Goal: Find specific page/section: Find specific page/section

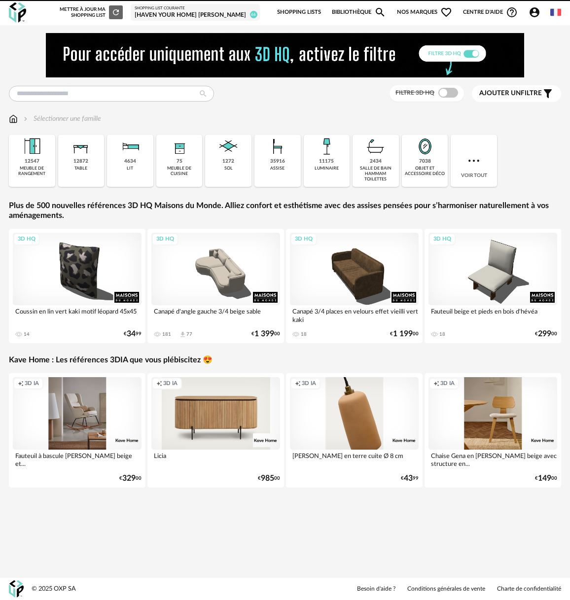
click at [196, 11] on div "[Haven your Home] [PERSON_NAME]" at bounding box center [195, 15] width 121 height 8
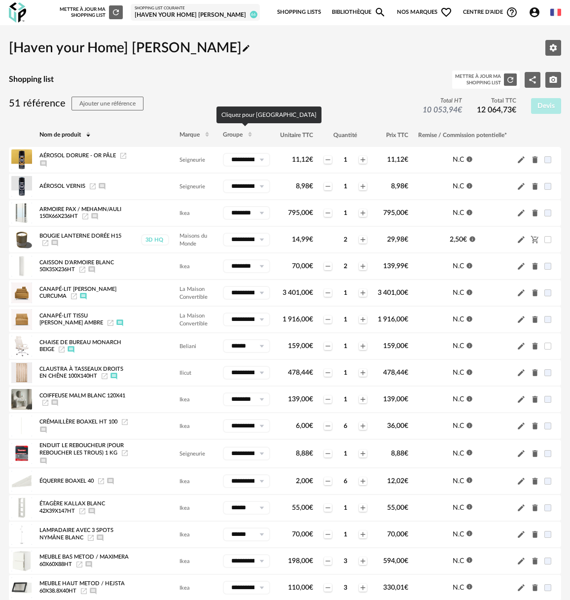
click at [234, 138] on span "Groupe" at bounding box center [233, 135] width 20 height 6
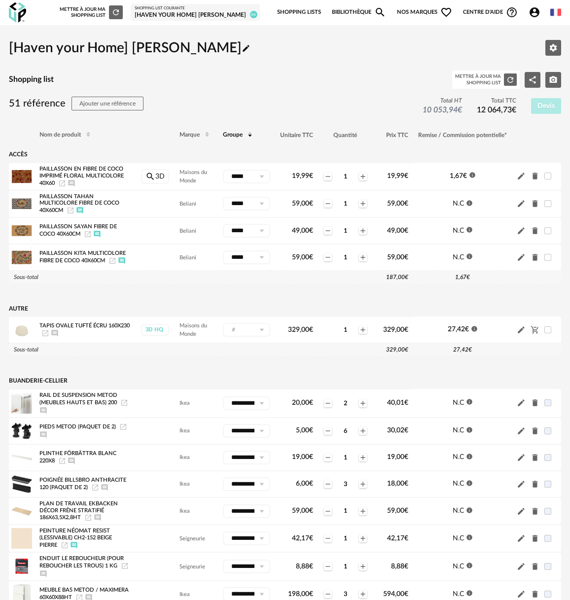
click at [368, 16] on link "Bibliothèque Magnify icon" at bounding box center [359, 12] width 54 height 21
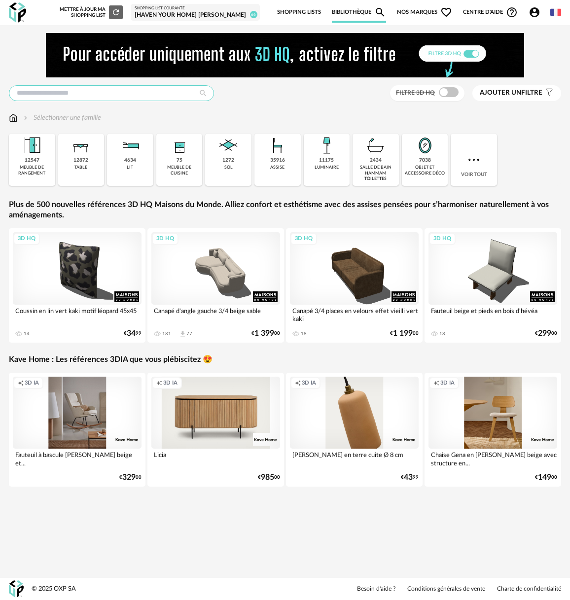
click at [32, 95] on input "text" at bounding box center [111, 93] width 205 height 16
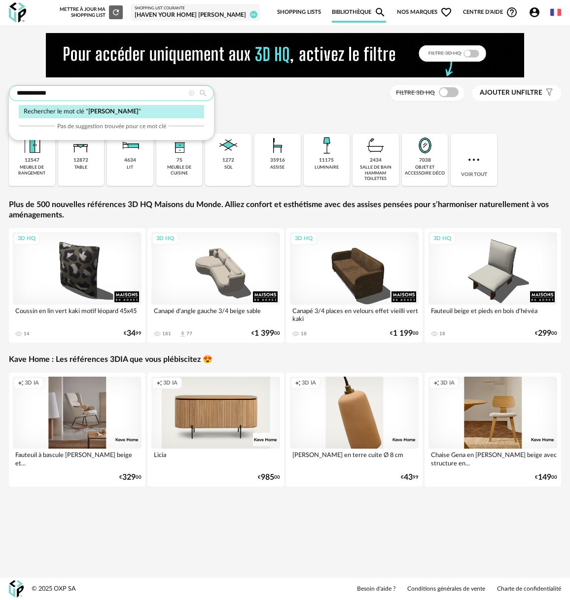
type input "**********"
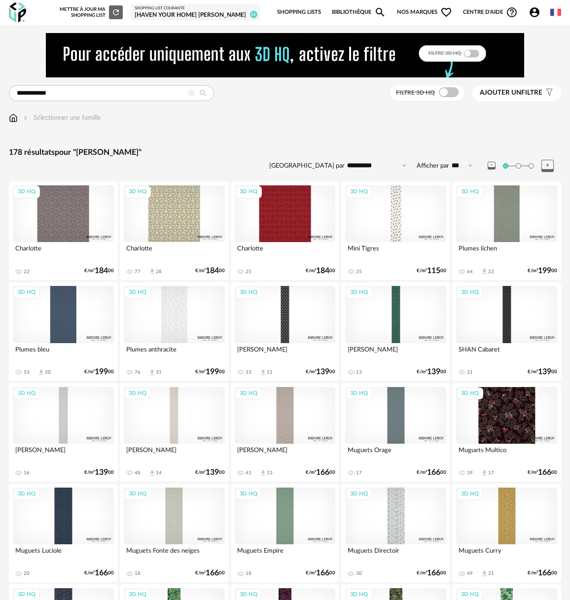
click at [190, 6] on div "Shopping List courante" at bounding box center [195, 8] width 121 height 5
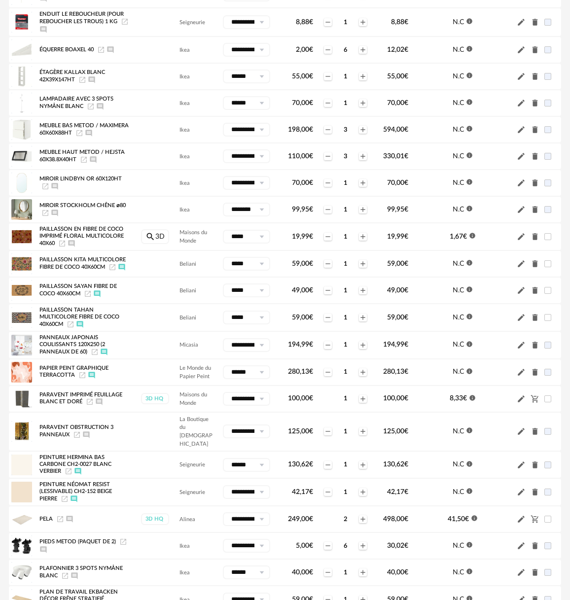
scroll to position [439, 0]
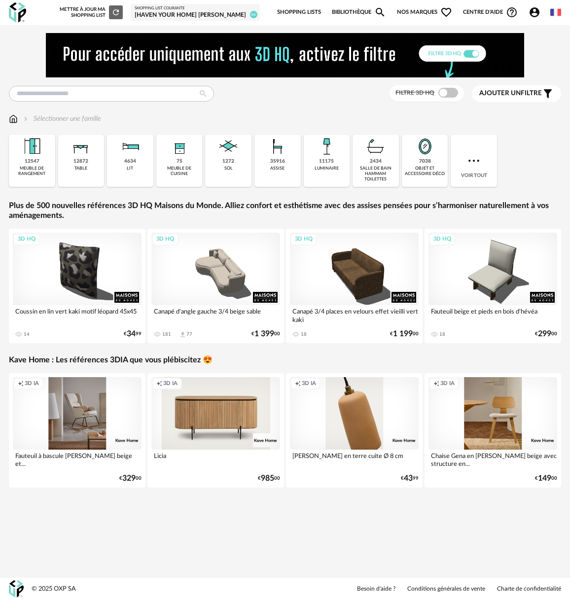
click at [180, 4] on div "Shopping List courante [Haven your Home] [PERSON_NAME] 66" at bounding box center [195, 12] width 129 height 17
click at [191, 13] on div "[Haven your Home] [PERSON_NAME]" at bounding box center [195, 15] width 121 height 8
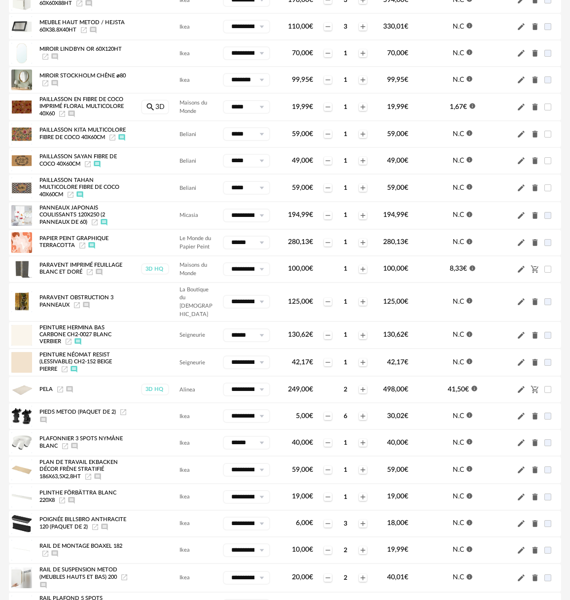
scroll to position [598, 0]
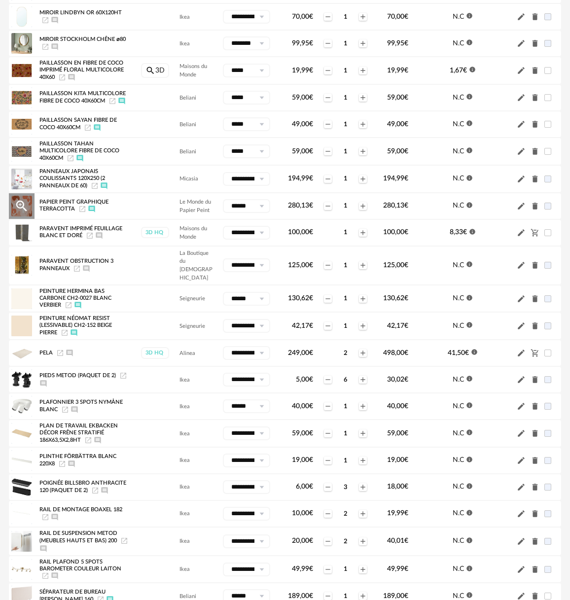
click at [82, 213] on icon "Launch icon" at bounding box center [82, 209] width 8 height 8
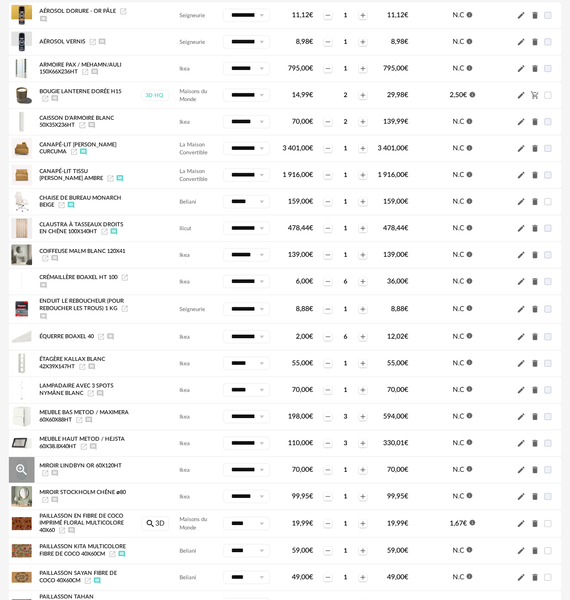
scroll to position [143, 0]
